Goal: Complete application form

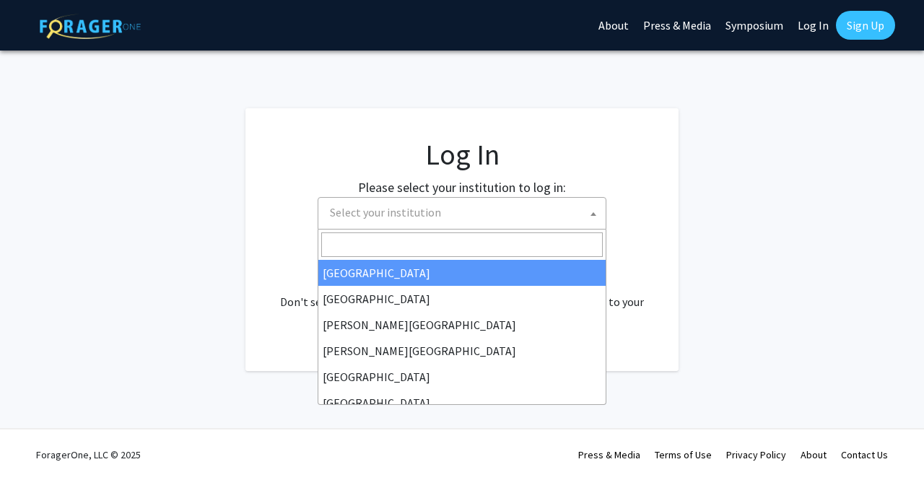
select select
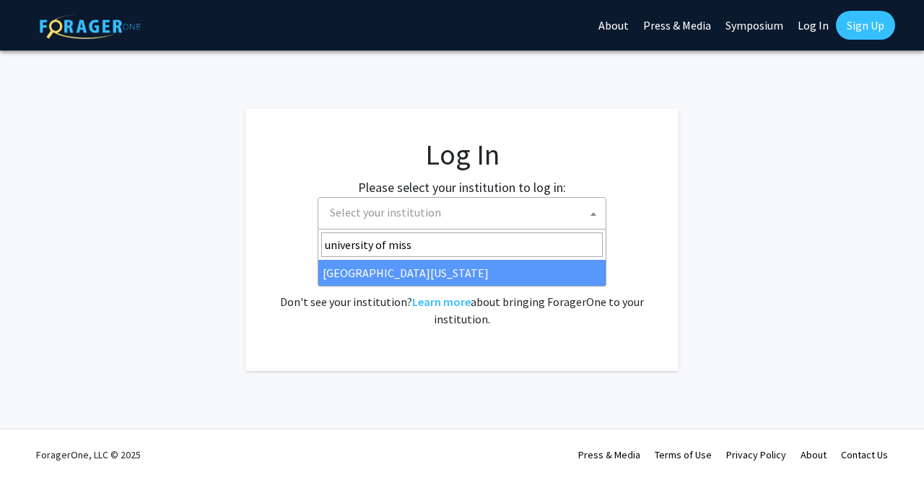
type input "university of miss"
select select "33"
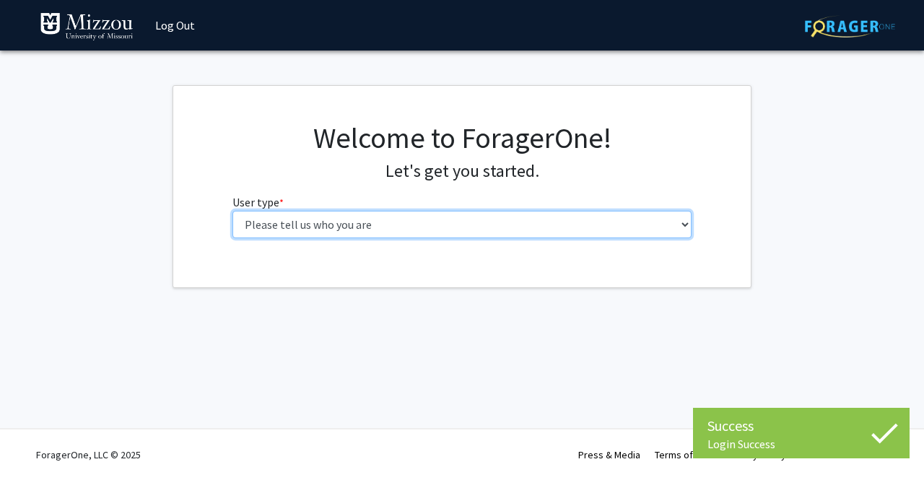
click at [455, 226] on select "Please tell us who you are Undergraduate Student Master's Student Doctoral Cand…" at bounding box center [462, 224] width 460 height 27
select select "5: faculty"
click at [232, 211] on select "Please tell us who you are Undergraduate Student Master's Student Doctoral Cand…" at bounding box center [462, 224] width 460 height 27
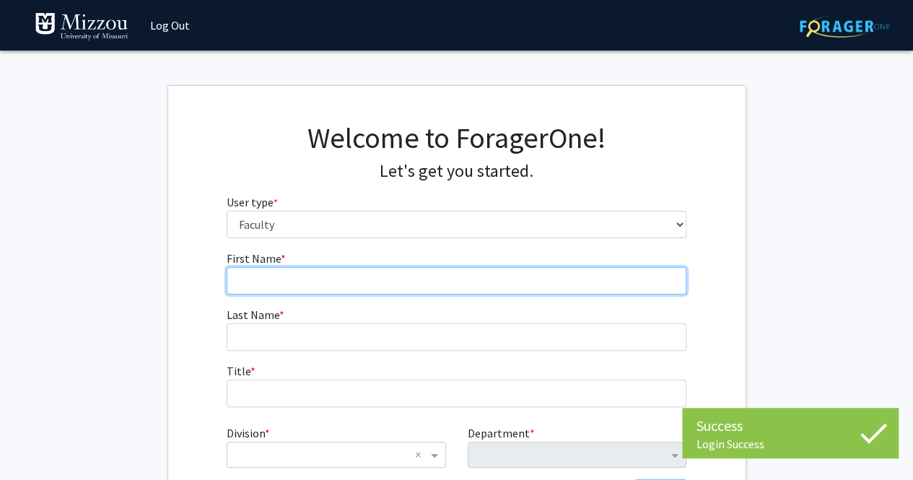
click at [380, 282] on input "First Name * required" at bounding box center [457, 280] width 460 height 27
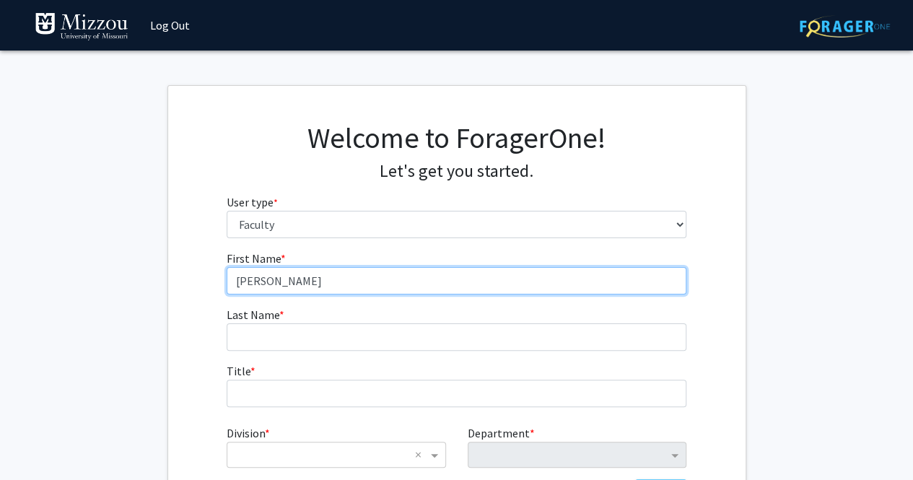
type input "Carlye"
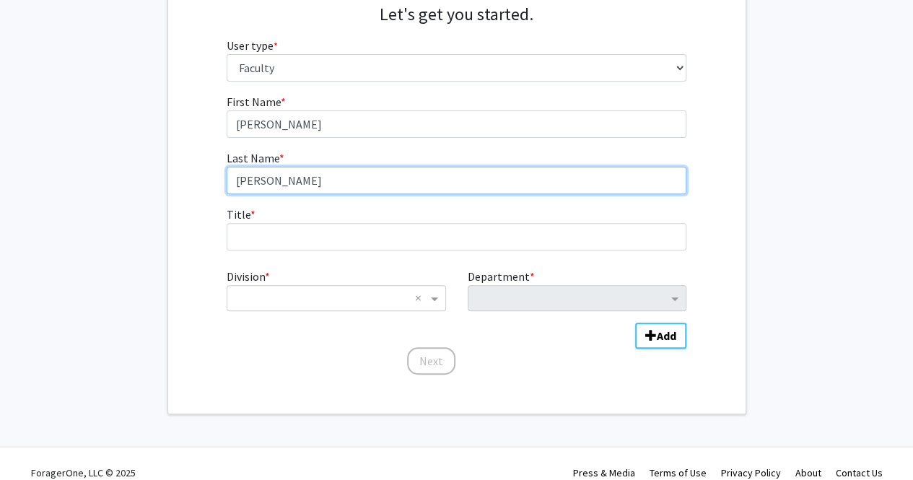
scroll to position [157, 0]
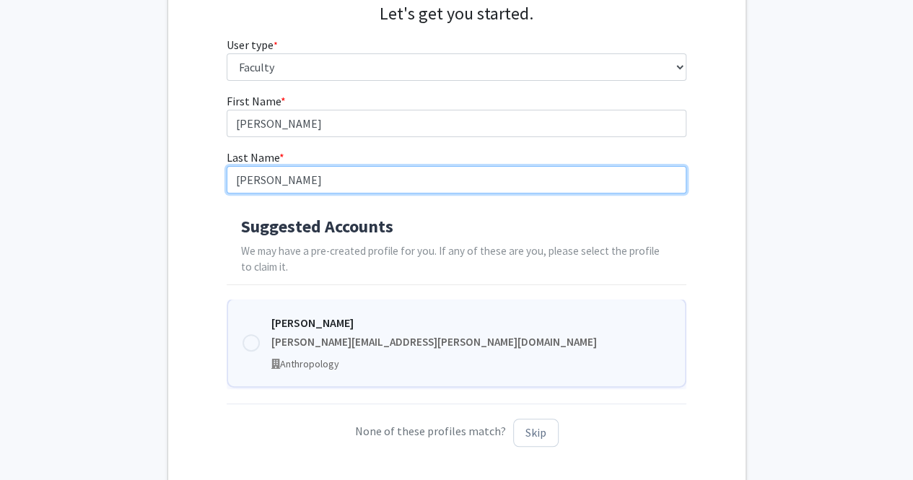
type input "Chaney"
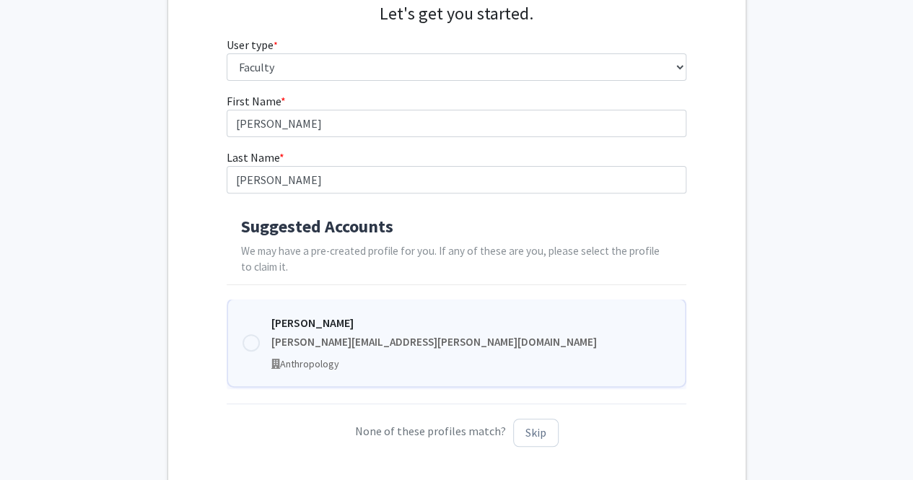
click at [251, 342] on div at bounding box center [250, 342] width 17 height 17
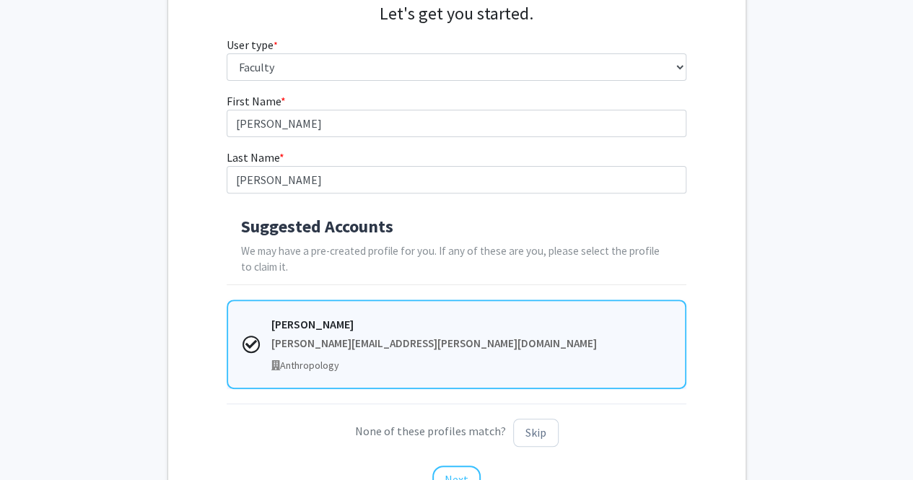
scroll to position [235, 0]
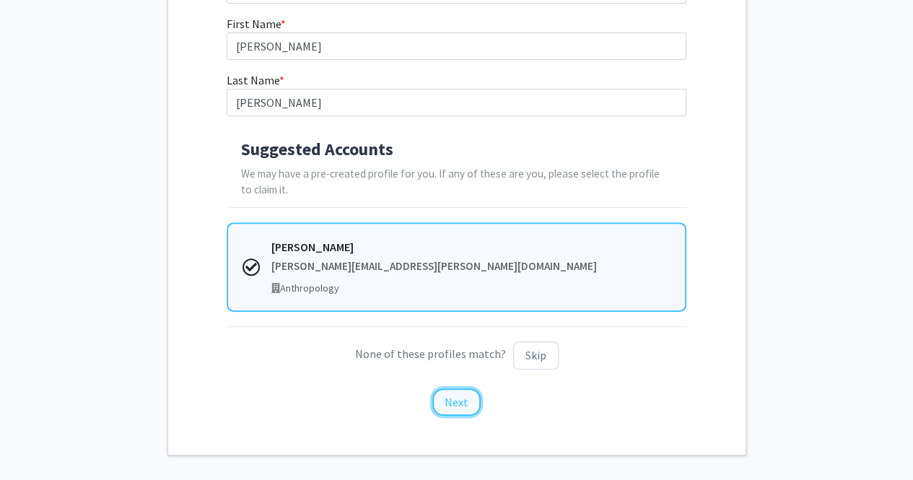
click at [452, 397] on button "Next" at bounding box center [456, 401] width 48 height 27
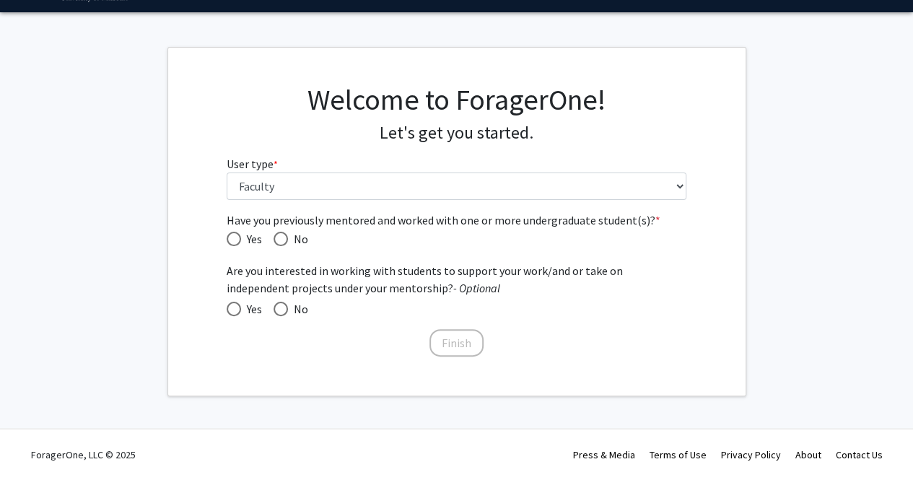
scroll to position [37, 0]
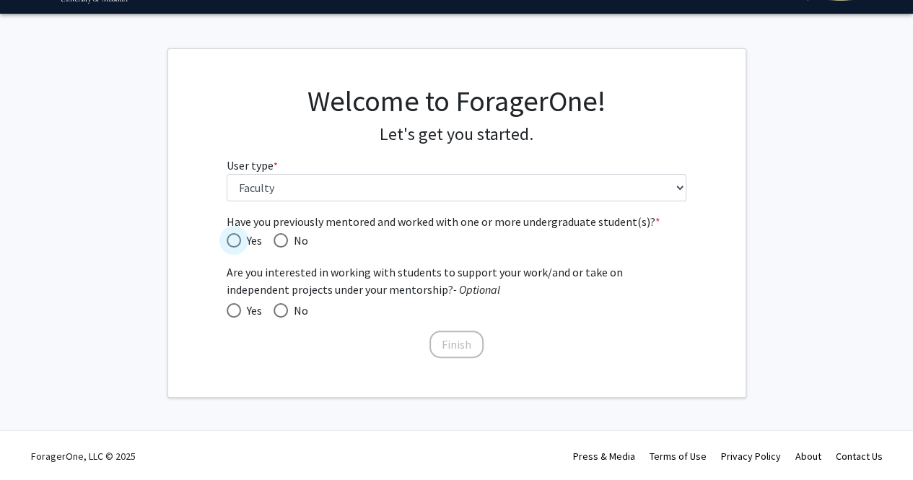
click at [234, 240] on span "Have you previously mentored and worked with one or more undergraduate student(…" at bounding box center [234, 240] width 14 height 14
click at [234, 240] on input "Yes" at bounding box center [234, 240] width 14 height 14
radio input "true"
click at [232, 310] on span at bounding box center [234, 310] width 14 height 14
click at [232, 310] on input "Yes" at bounding box center [234, 310] width 14 height 14
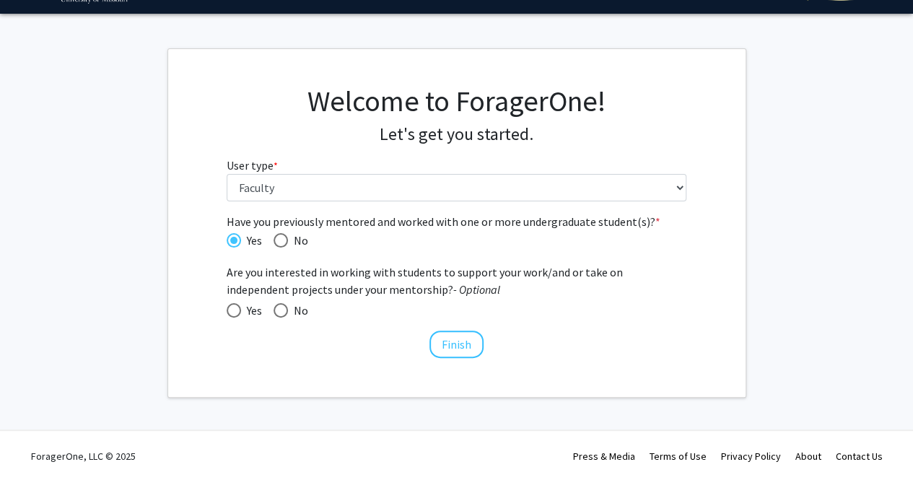
radio input "true"
click at [462, 343] on button "Finish" at bounding box center [456, 343] width 54 height 27
